Goal: Task Accomplishment & Management: Manage account settings

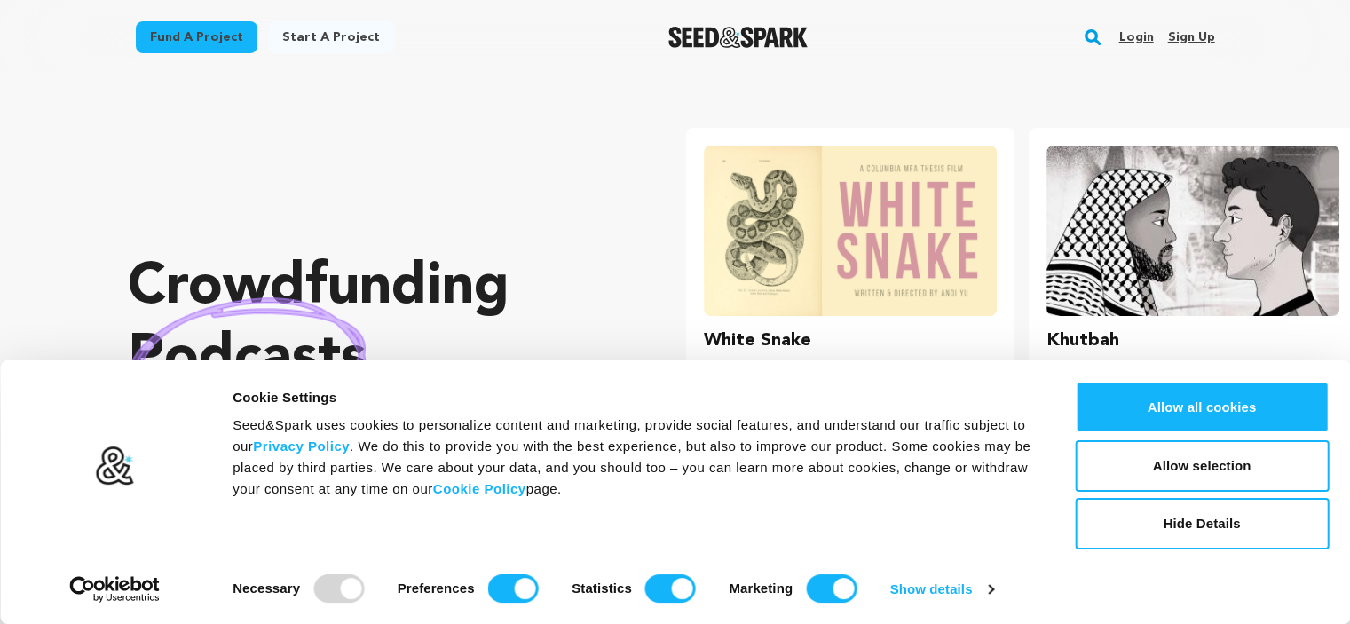
scroll to position [0, 356]
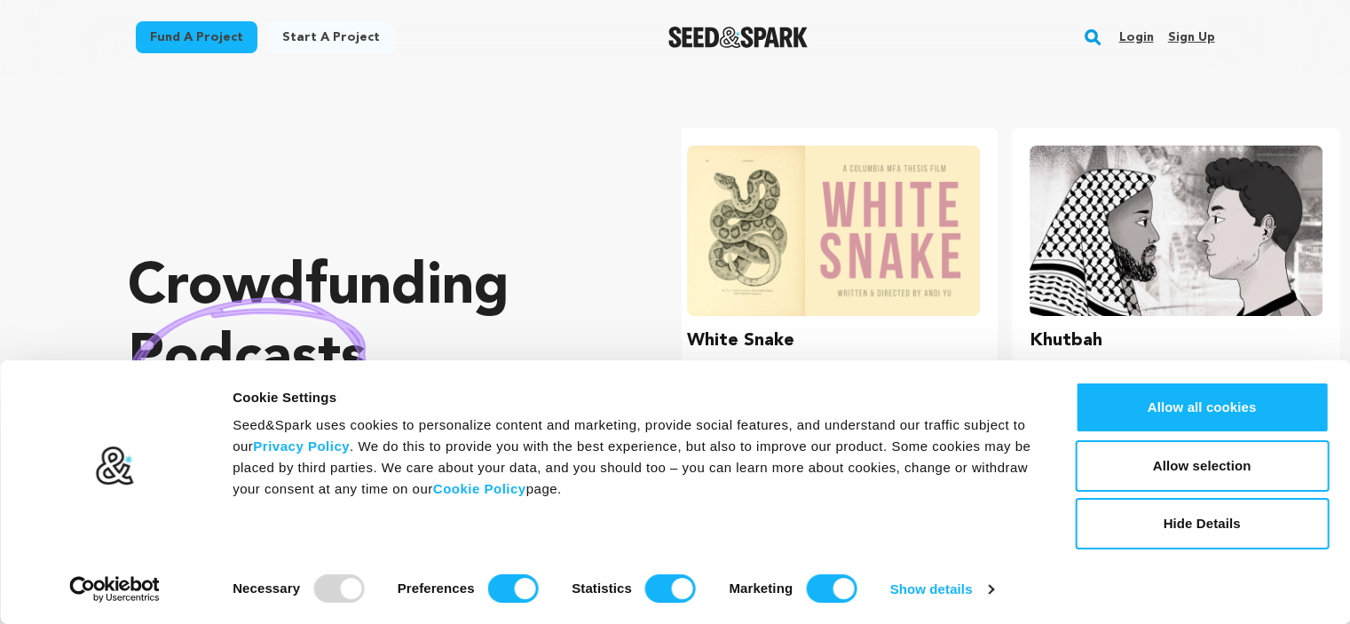
click at [1195, 38] on link "Sign up" at bounding box center [1190, 37] width 47 height 28
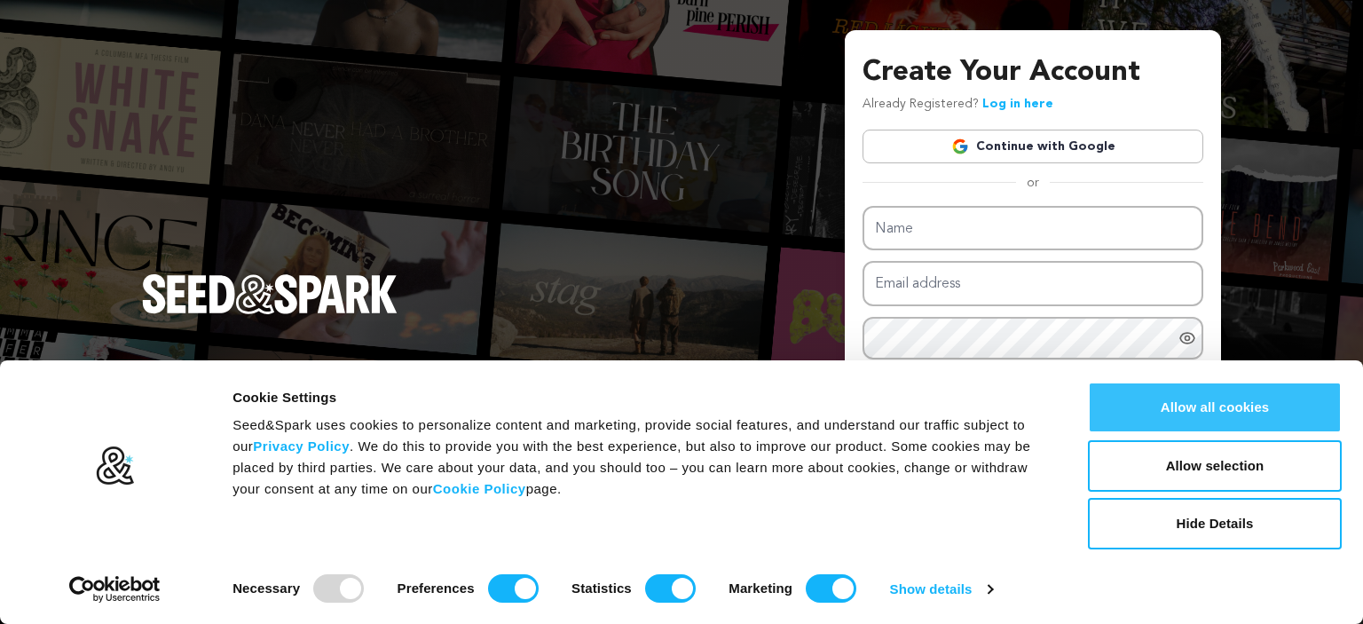
click at [1179, 410] on button "Allow all cookies" at bounding box center [1215, 407] width 254 height 51
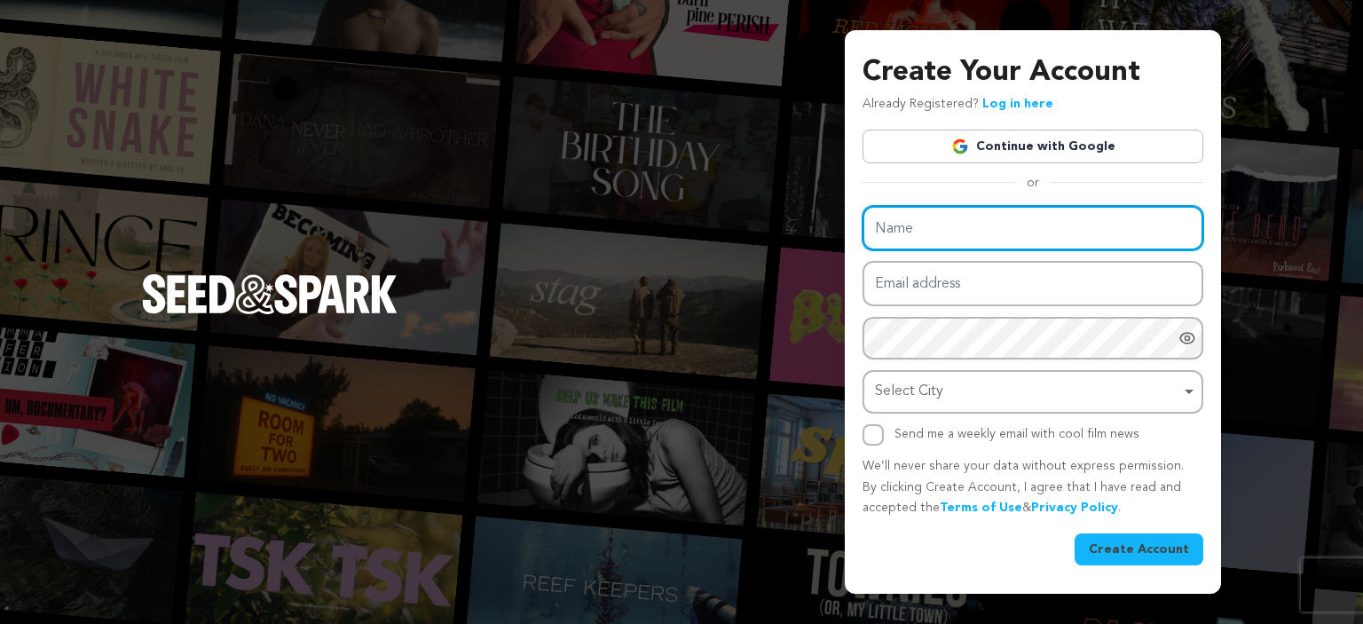
click at [933, 227] on input "Name" at bounding box center [1033, 228] width 341 height 45
paste input "Address World"
type input "Address World"
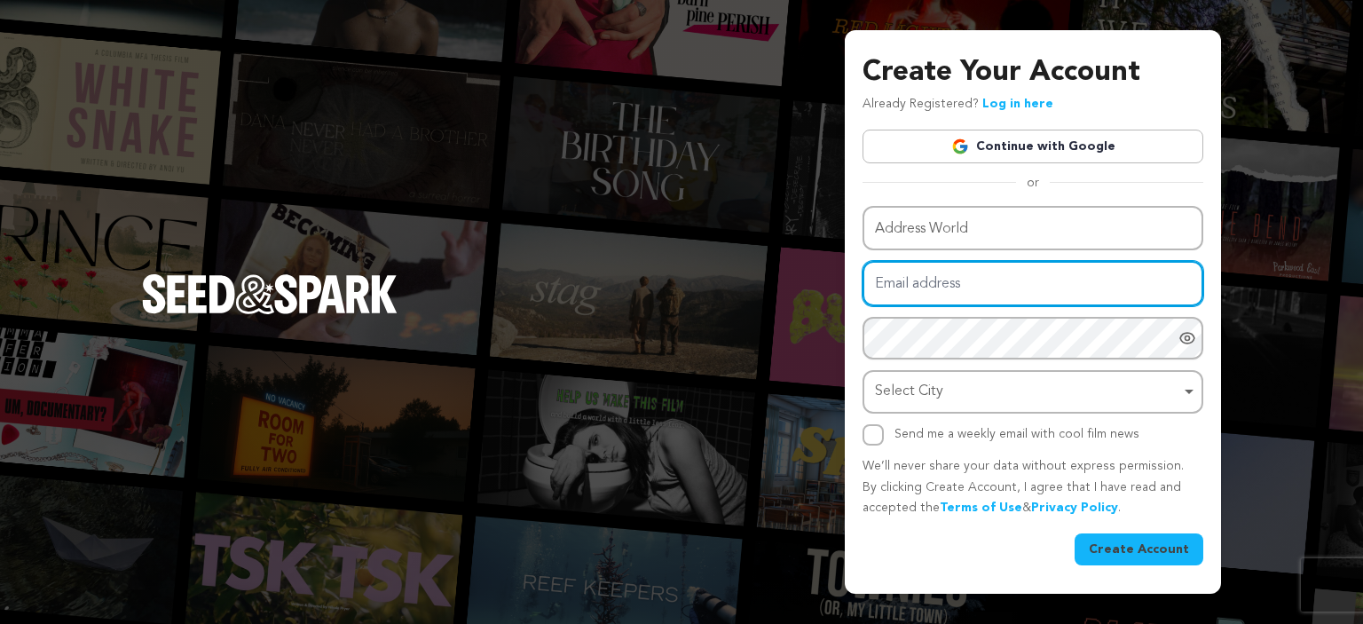
paste input "xameyax421@dotxan.com"
type input "xameyax421@dotxan.com"
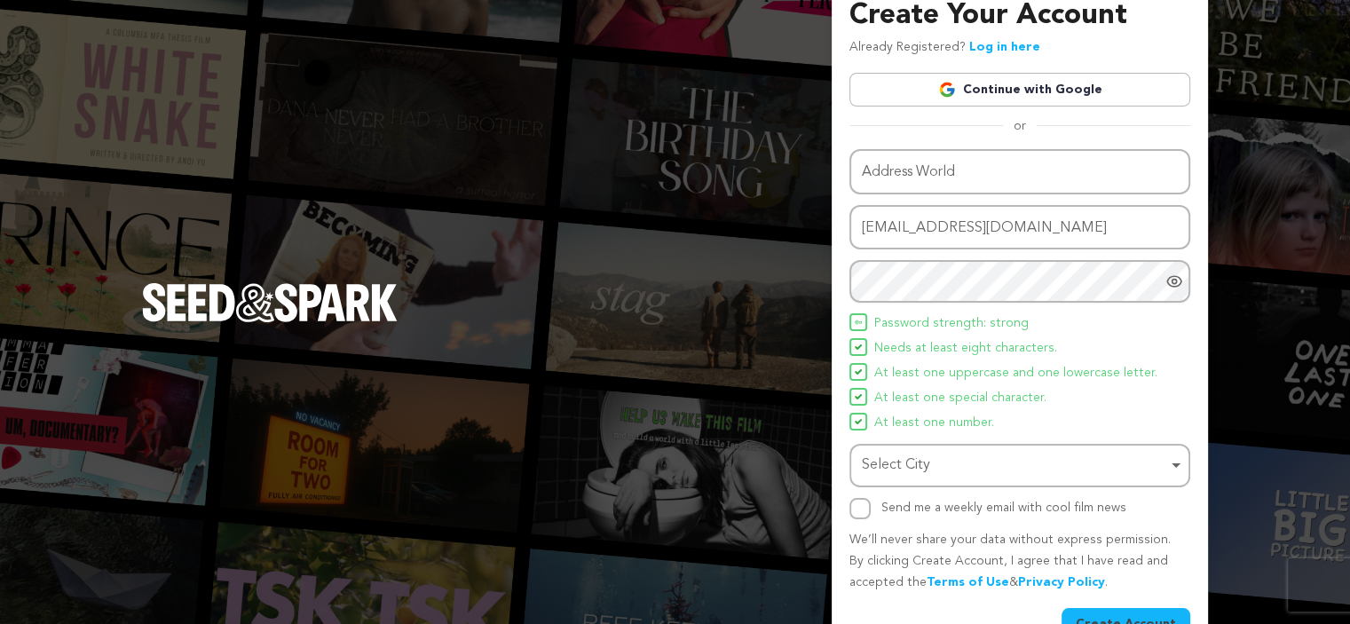
scroll to position [69, 0]
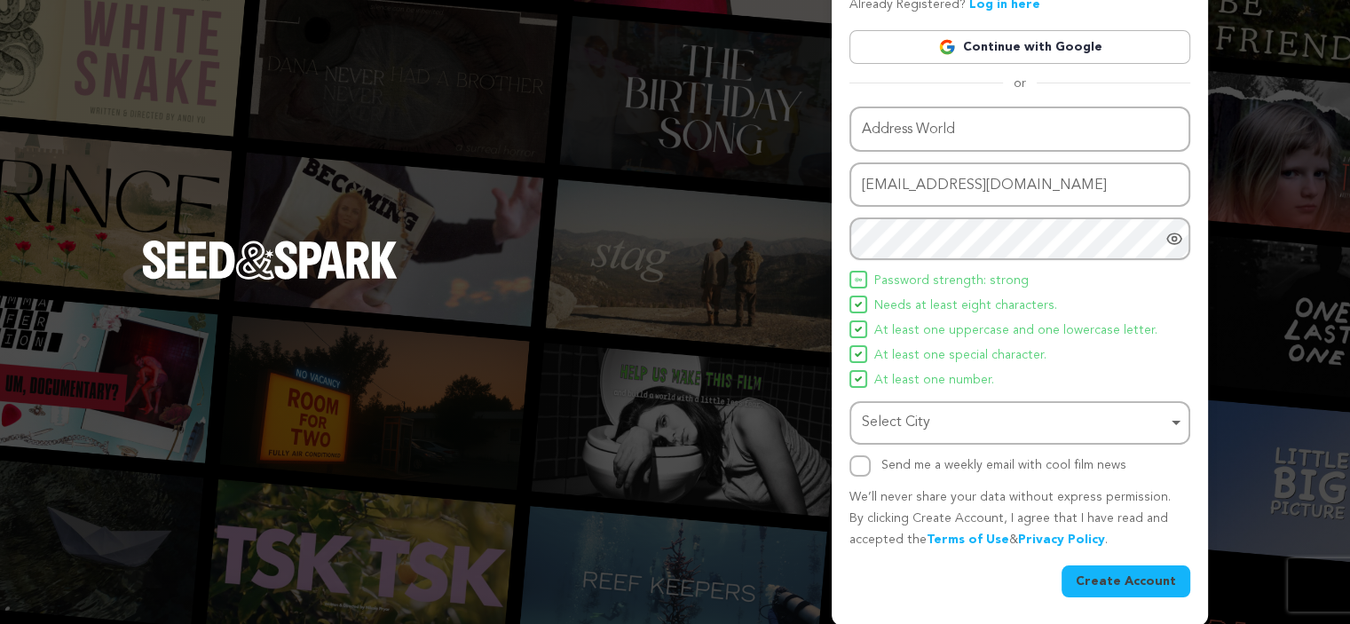
click at [912, 417] on div "Select City Remove item" at bounding box center [1014, 423] width 305 height 26
click at [889, 480] on input "Select City" at bounding box center [1019, 474] width 337 height 40
type input "new"
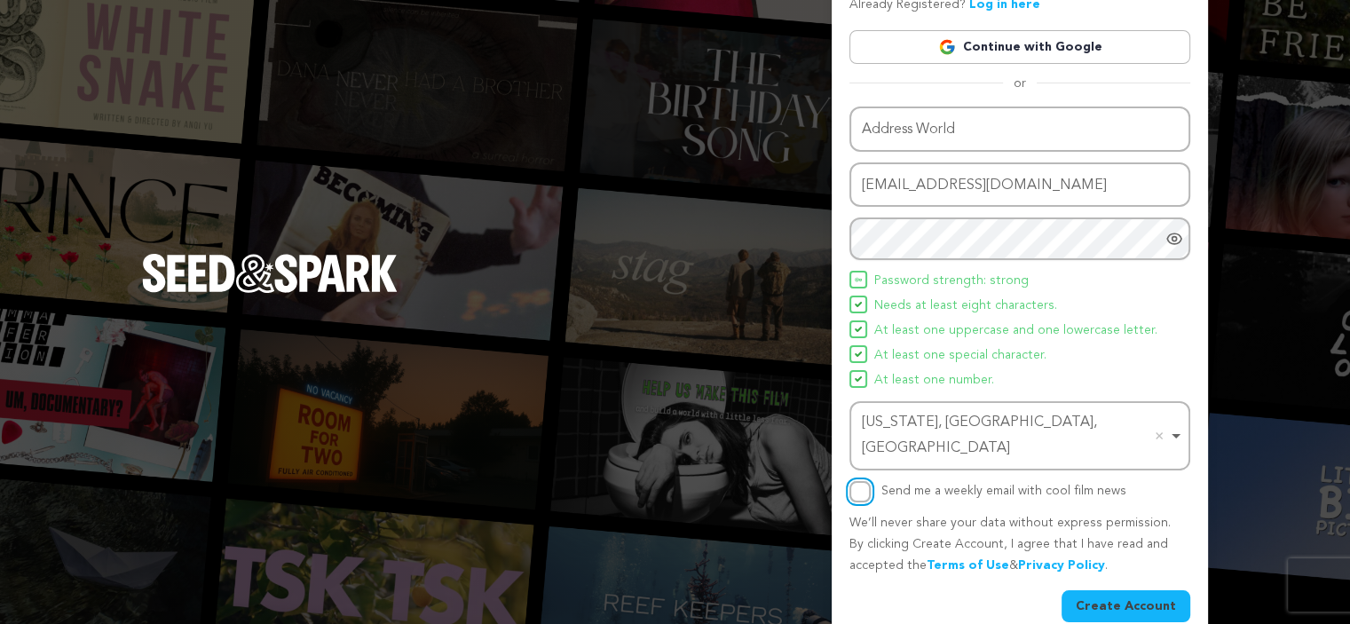
click at [866, 481] on input "Send me a weekly email with cool film news" at bounding box center [859, 491] width 21 height 21
checkbox input "true"
click at [1103, 590] on button "Create Account" at bounding box center [1126, 606] width 129 height 32
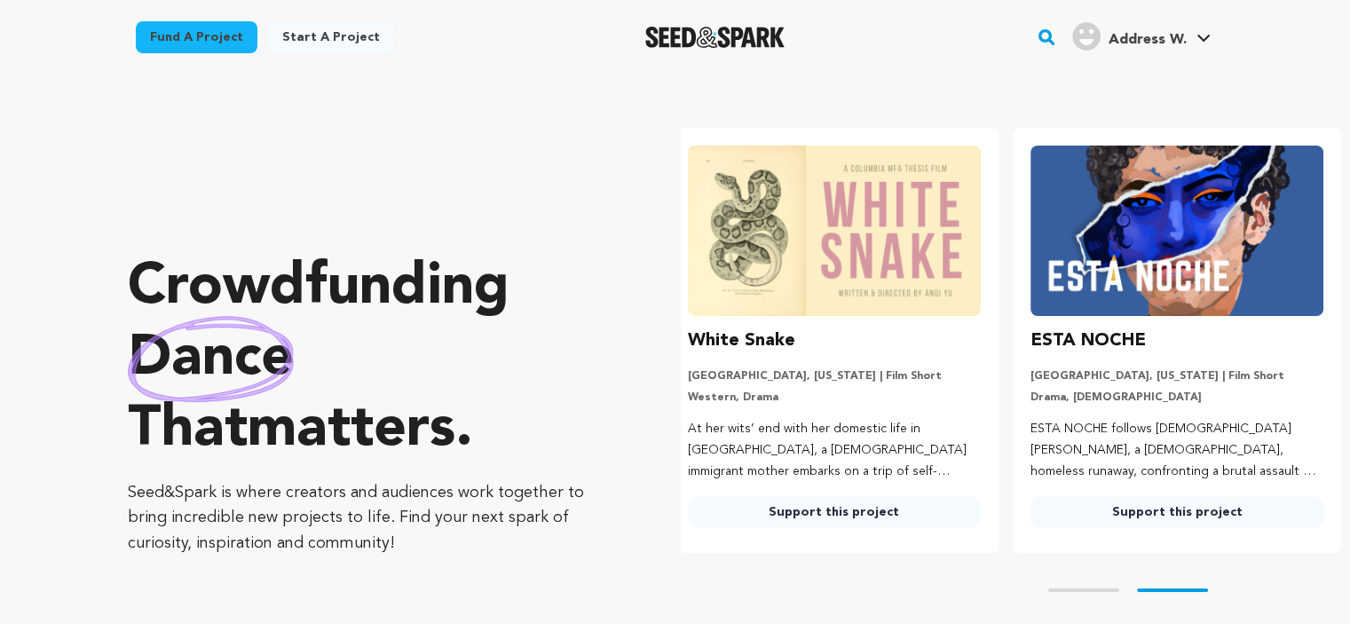
scroll to position [0, 356]
click at [1161, 43] on span "Address W." at bounding box center [1147, 40] width 78 height 14
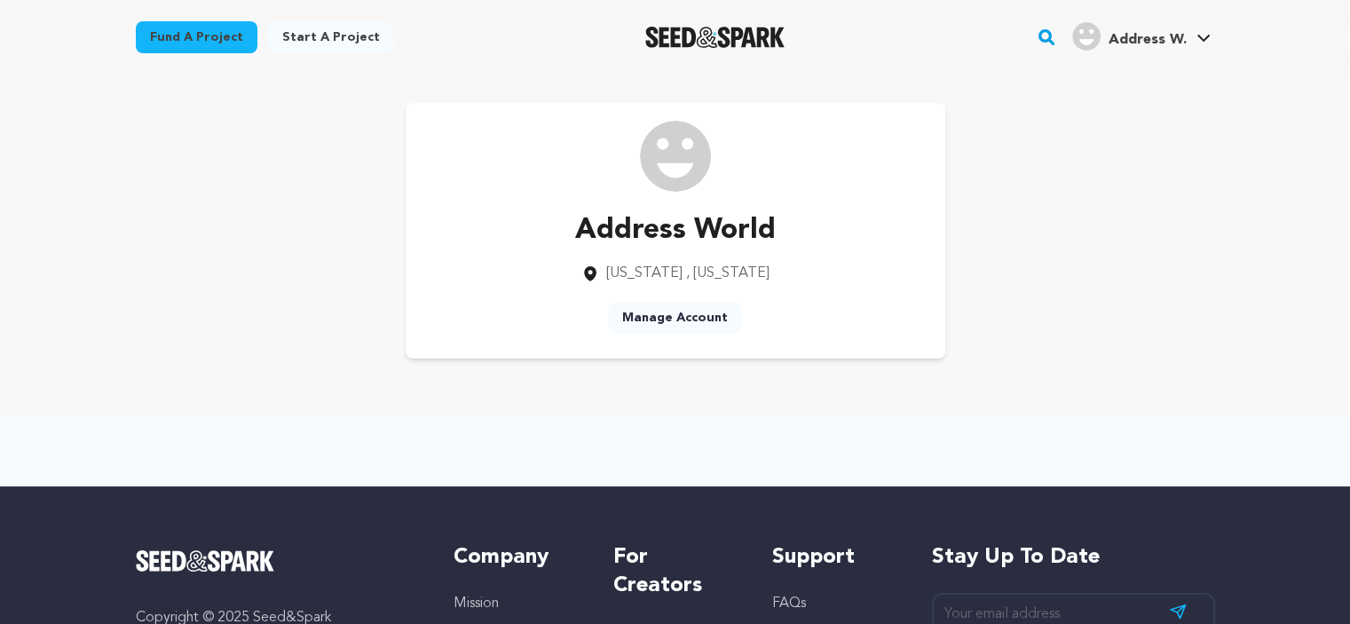
click at [683, 313] on link "Manage Account" at bounding box center [675, 318] width 134 height 32
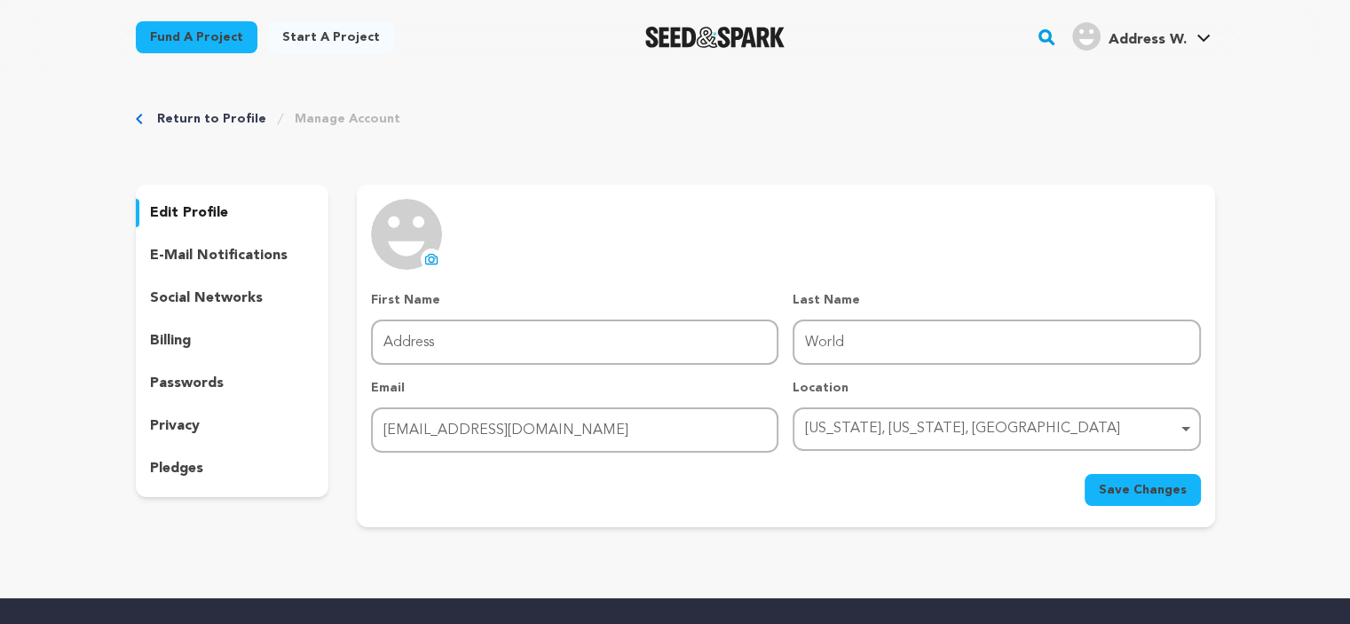
click at [263, 291] on div "social networks" at bounding box center [232, 298] width 193 height 28
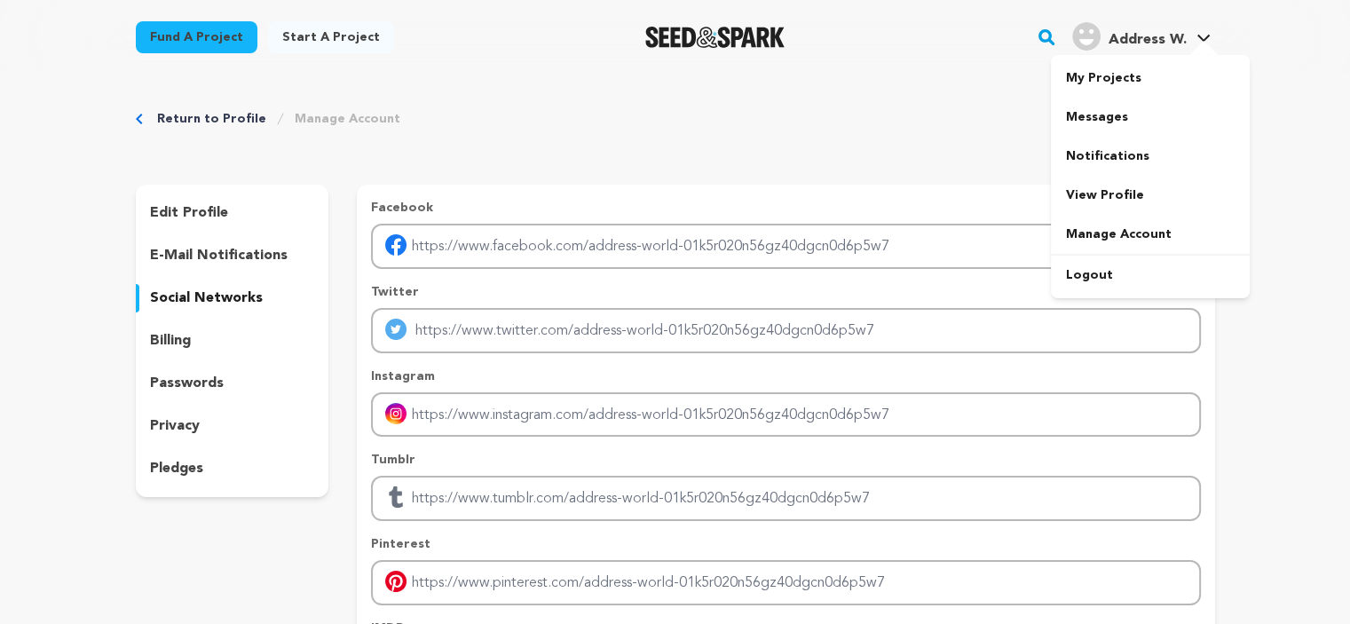
click at [1164, 38] on span "Address W." at bounding box center [1147, 40] width 78 height 14
click at [1217, 31] on div "Fund a project Start a project Search" at bounding box center [675, 37] width 1136 height 75
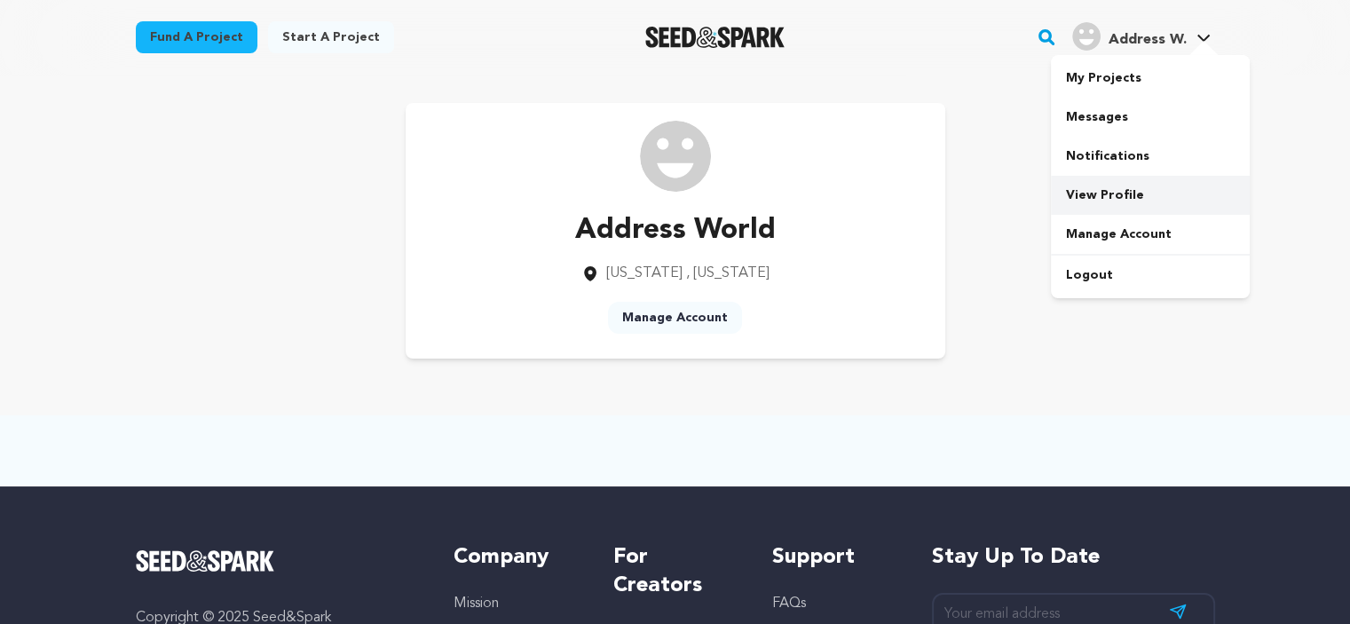
click at [1109, 189] on link "View Profile" at bounding box center [1150, 195] width 199 height 39
click at [702, 308] on link "Manage Account" at bounding box center [675, 318] width 134 height 32
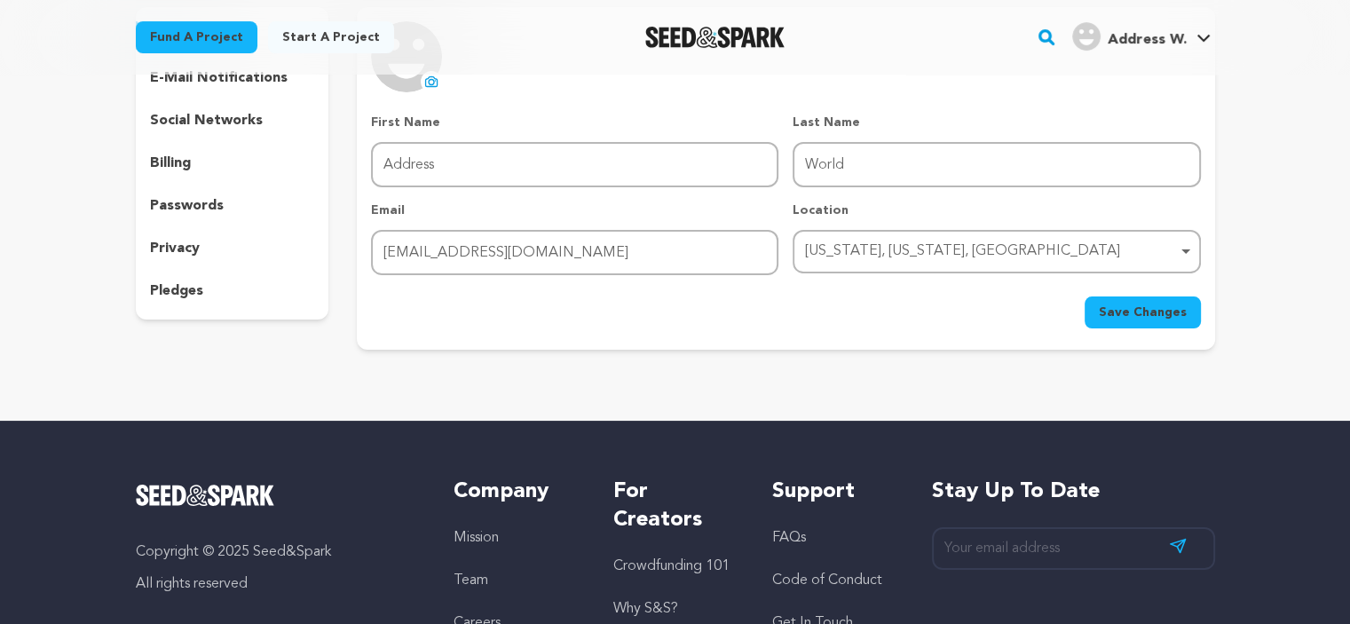
scroll to position [178, 0]
click at [181, 113] on p "social networks" at bounding box center [206, 120] width 113 height 21
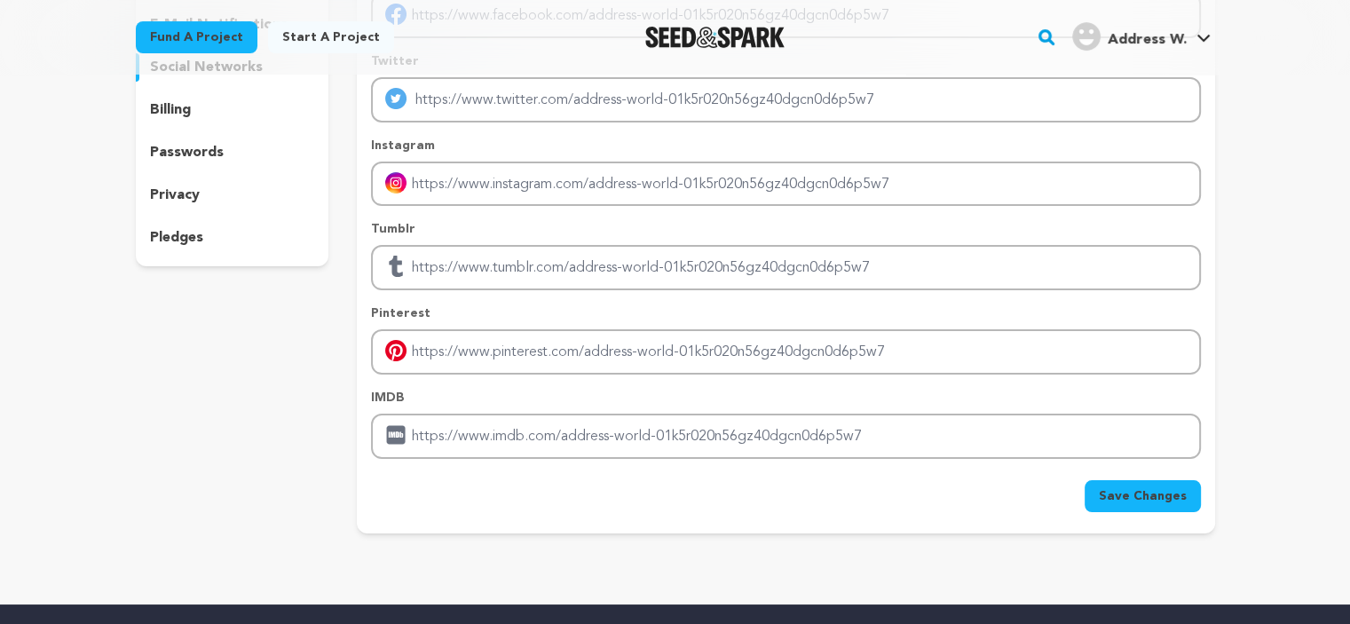
scroll to position [266, 0]
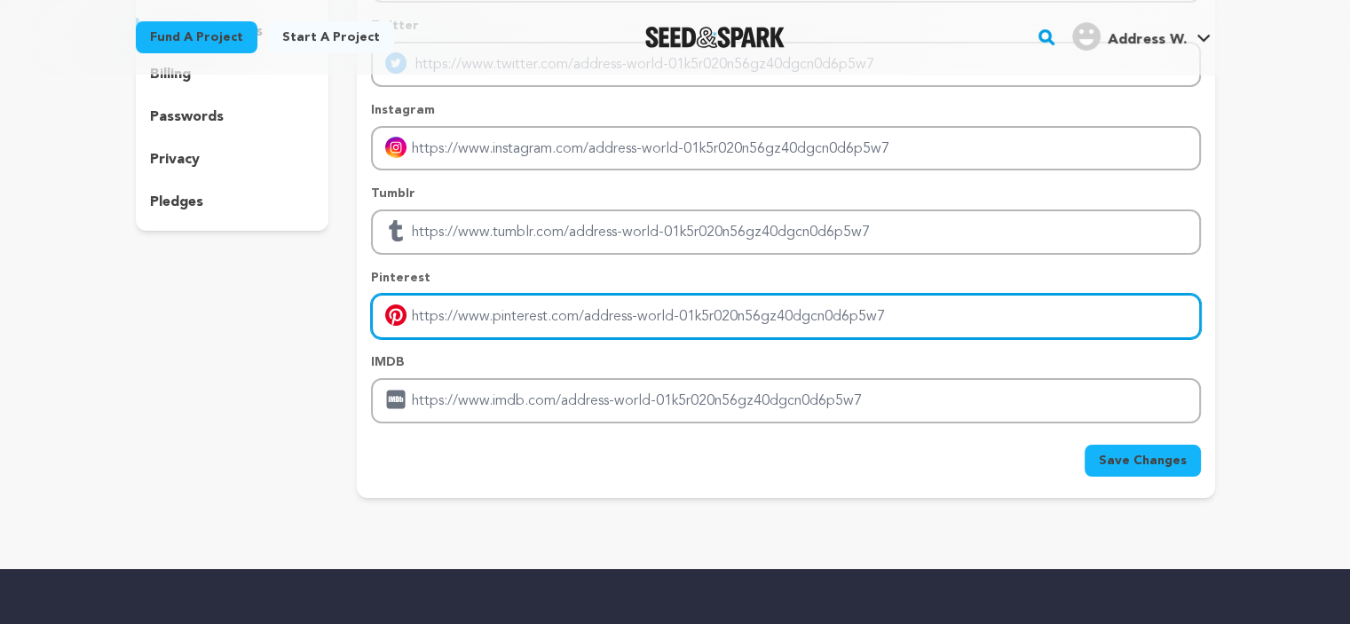
drag, startPoint x: 497, startPoint y: 294, endPoint x: 503, endPoint y: 272, distance: 22.2
click at [497, 294] on input "Enter pinterest profile link" at bounding box center [785, 316] width 829 height 45
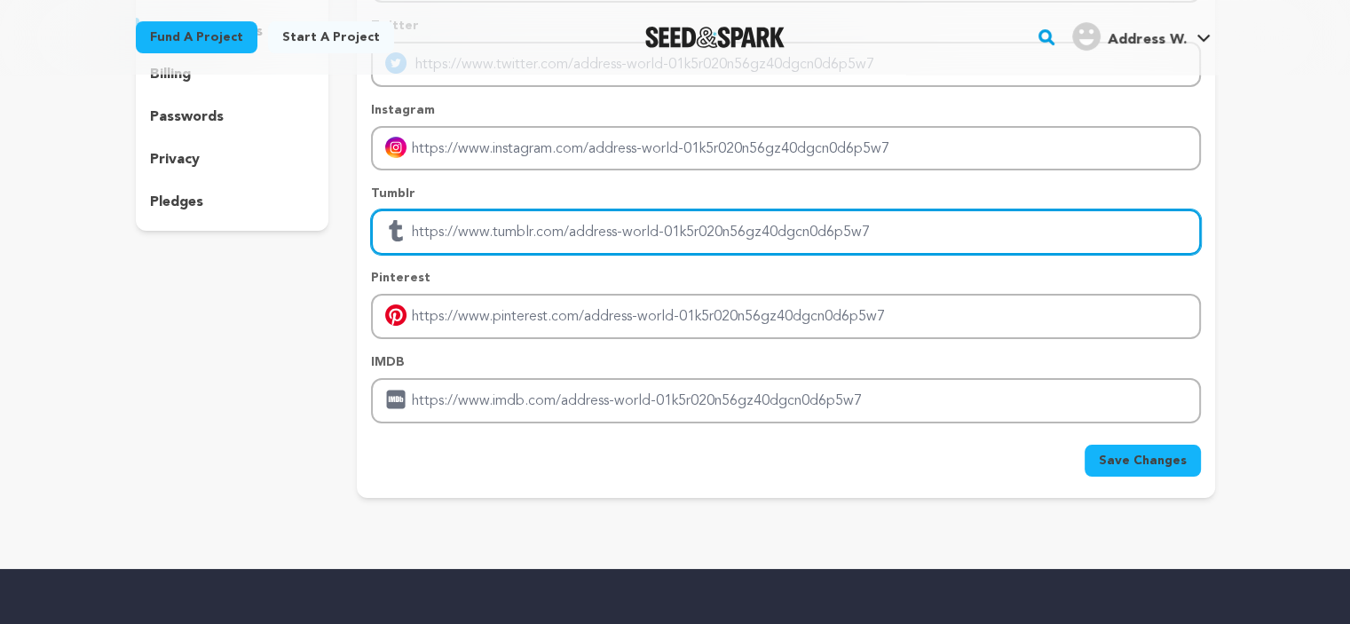
click at [504, 226] on input "Enter tubmlr profile link" at bounding box center [785, 231] width 829 height 45
paste input "[URL][DOMAIN_NAME]"
type input "[URL][DOMAIN_NAME]"
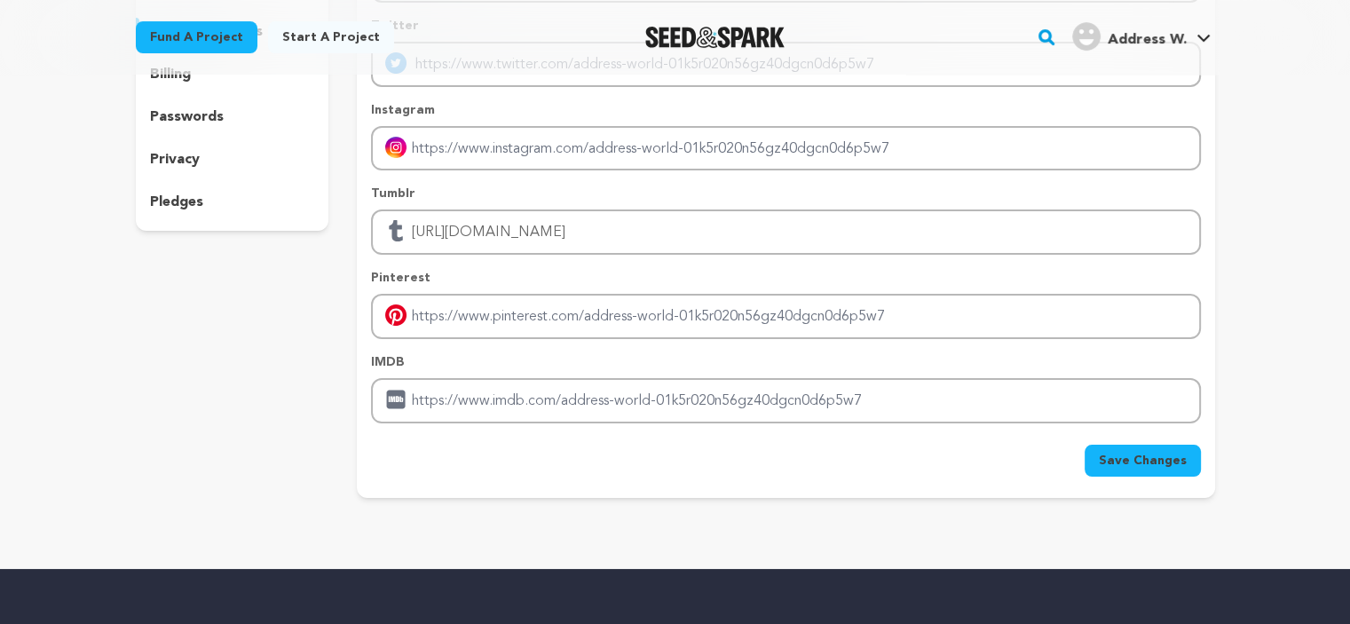
click at [1150, 458] on span "Save Changes" at bounding box center [1143, 461] width 88 height 18
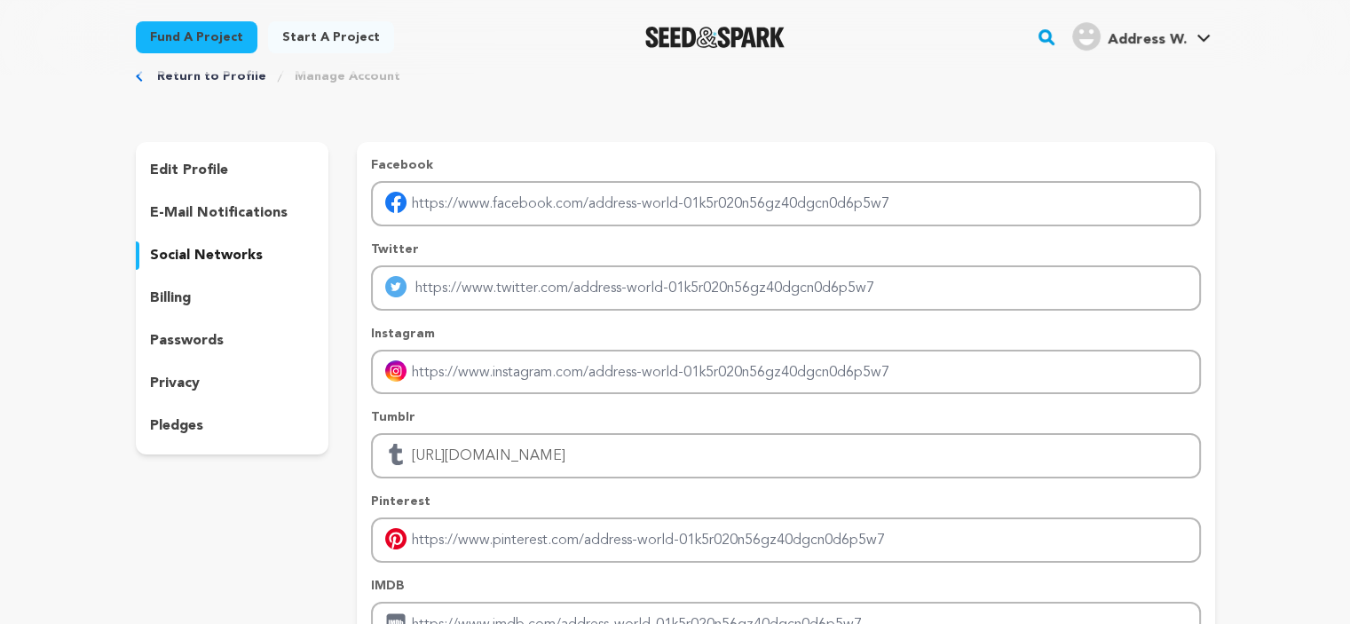
scroll to position [0, 0]
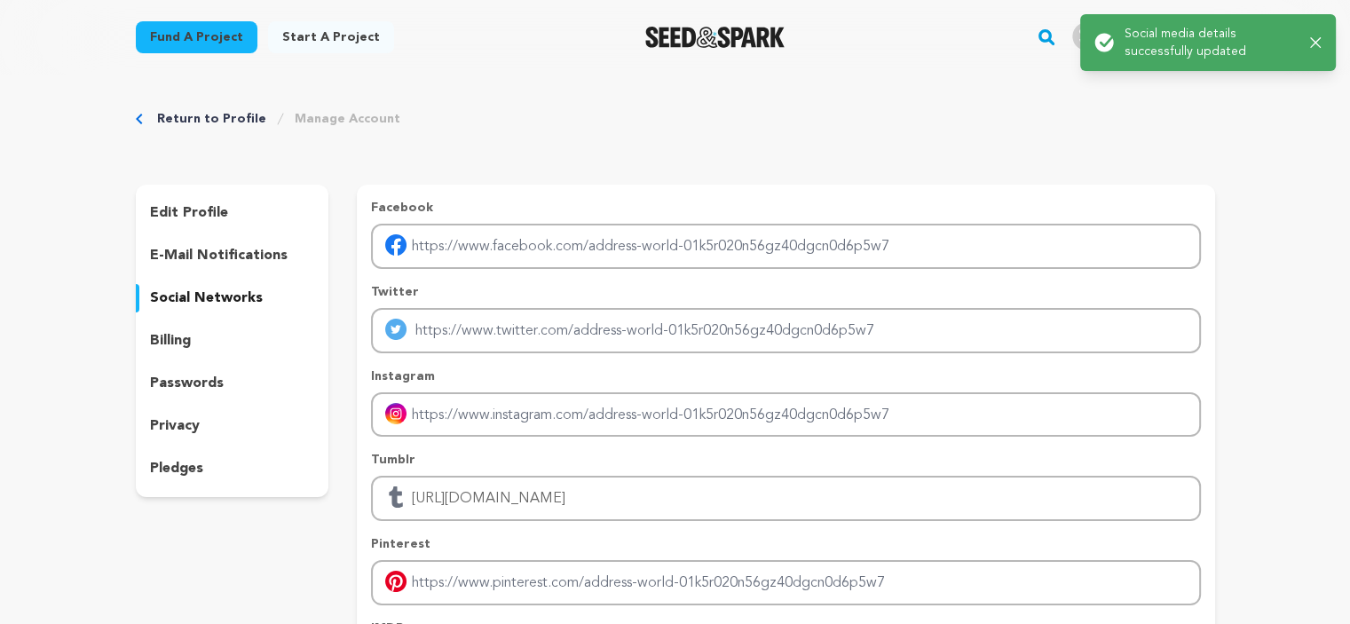
click at [1314, 38] on icon "button" at bounding box center [1316, 43] width 12 height 12
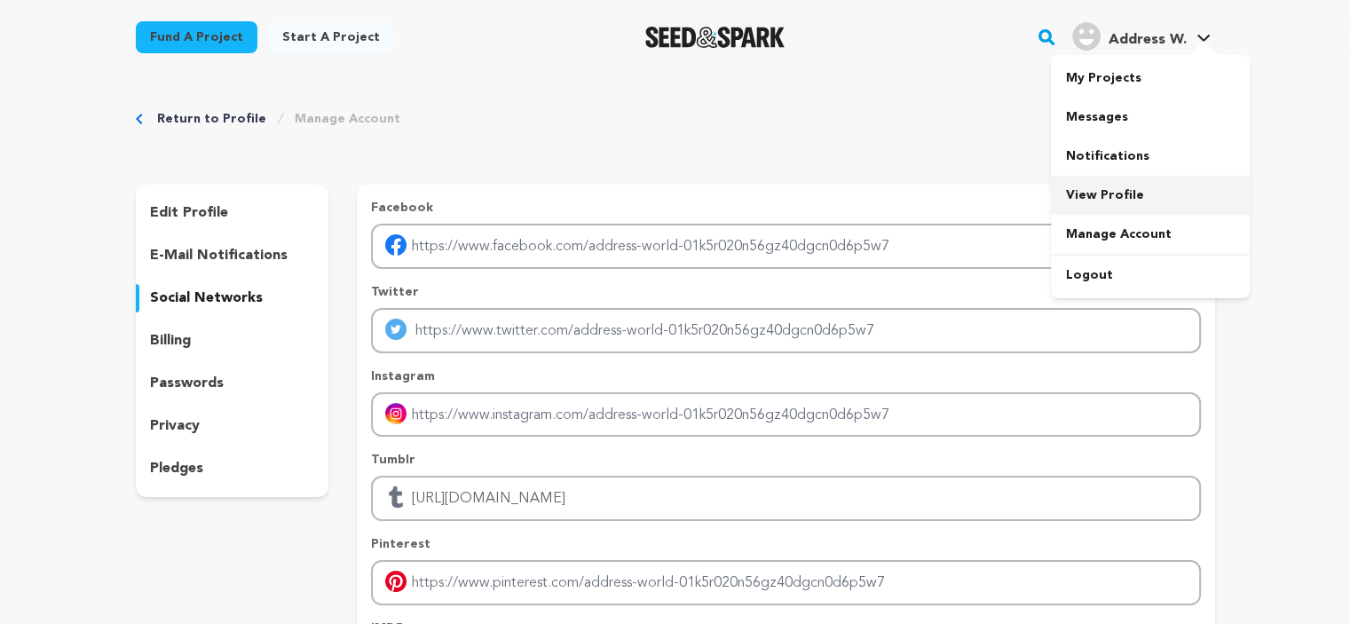
click at [1121, 188] on link "View Profile" at bounding box center [1150, 195] width 199 height 39
